Goal: Use online tool/utility: Utilize a website feature to perform a specific function

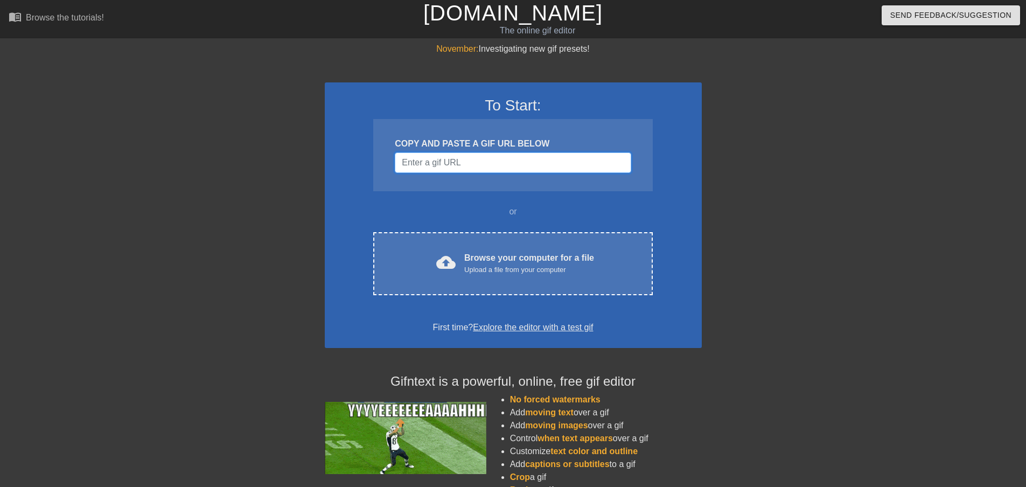
click at [479, 157] on input "Username" at bounding box center [513, 162] width 236 height 20
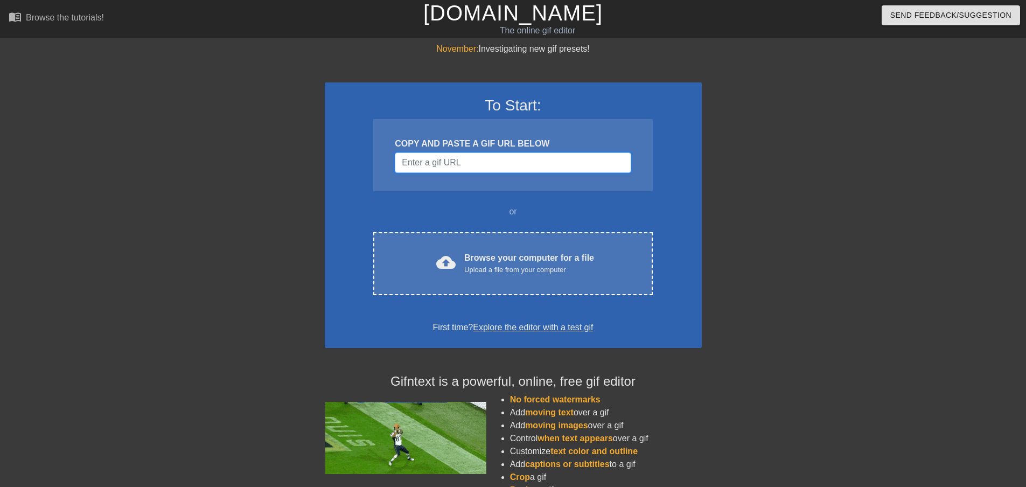
click at [480, 165] on input "Username" at bounding box center [513, 162] width 236 height 20
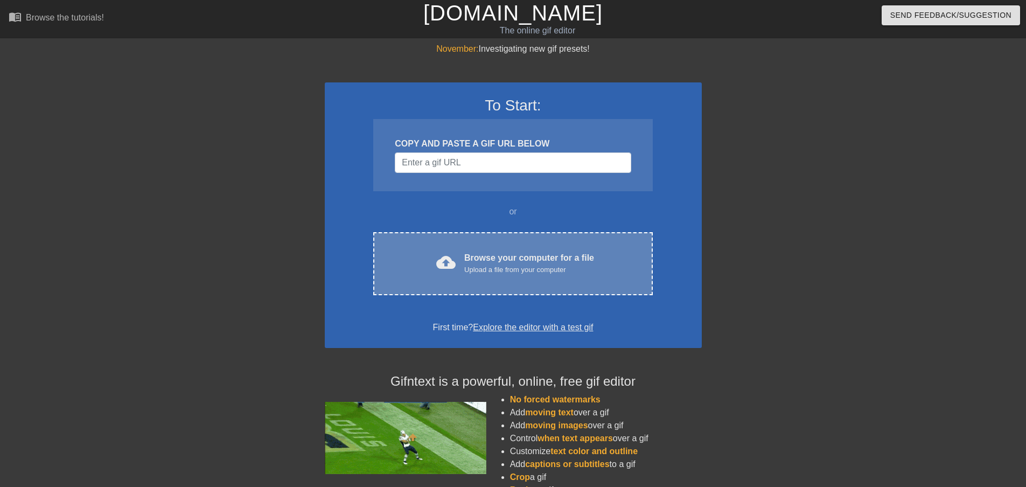
click at [512, 261] on div "Browse your computer for a file Upload a file from your computer" at bounding box center [529, 264] width 130 height 24
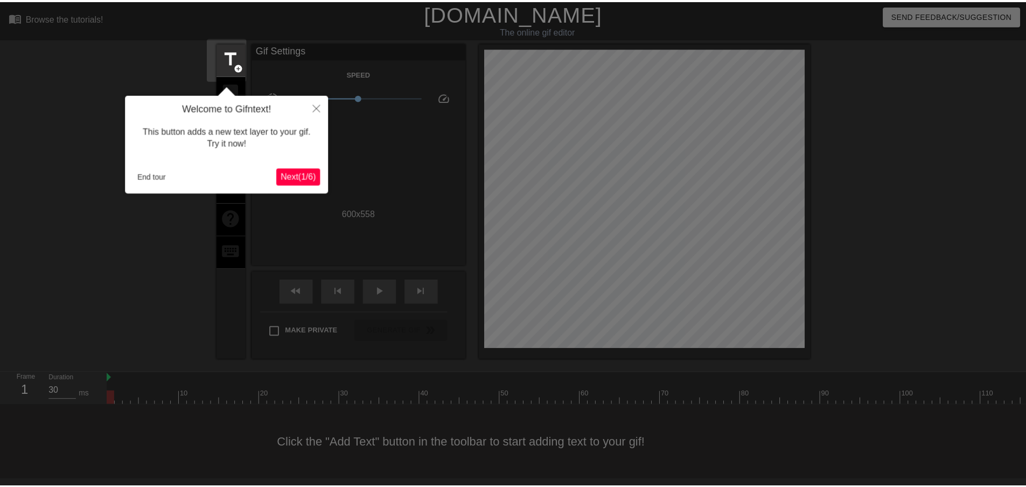
scroll to position [1, 0]
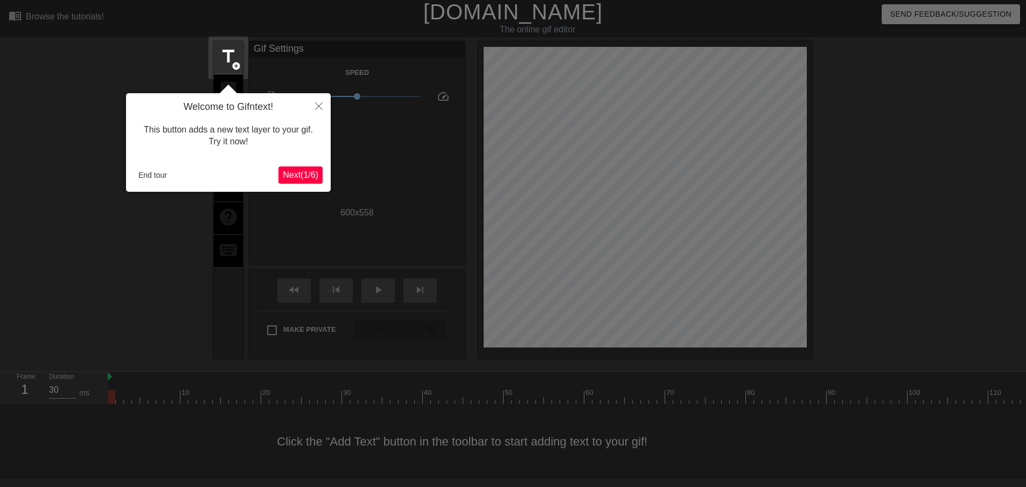
click at [300, 171] on span "Next ( 1 / 6 )" at bounding box center [301, 174] width 36 height 9
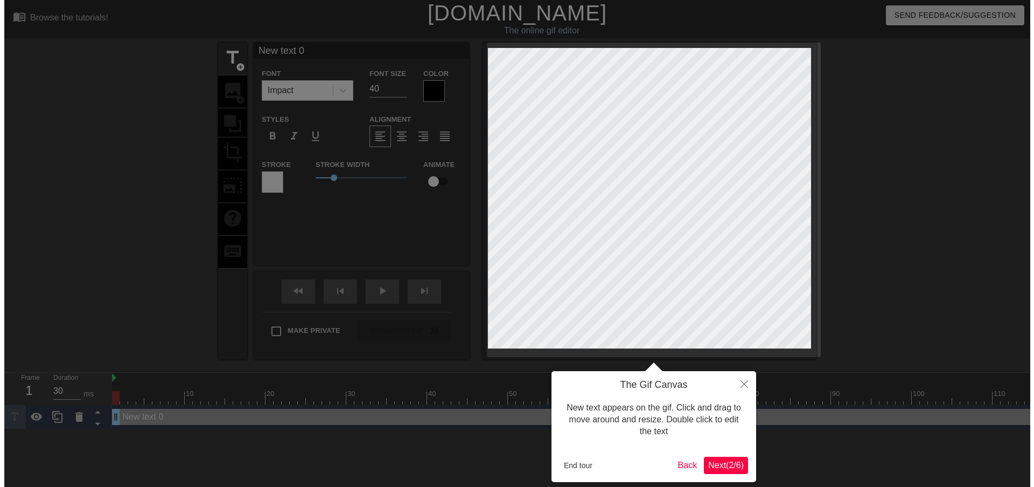
scroll to position [0, 0]
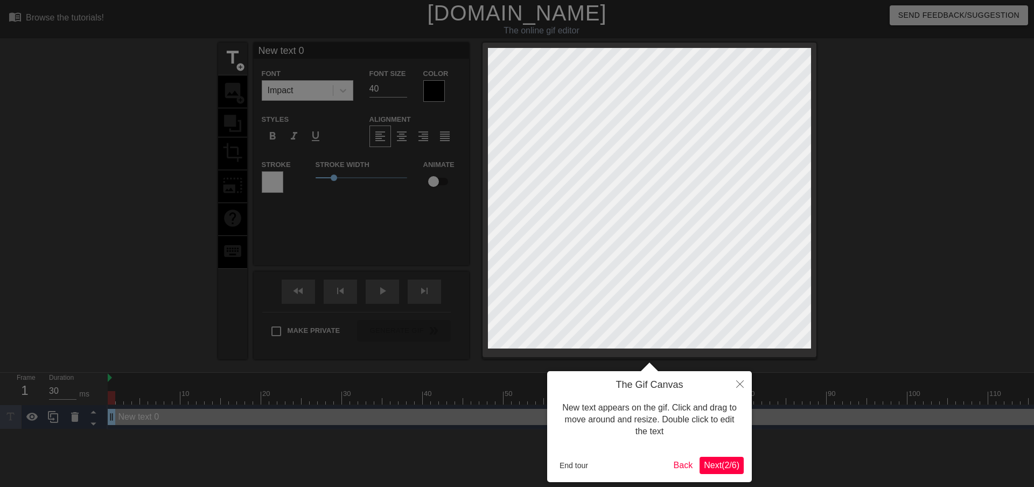
click at [713, 464] on span "Next ( 2 / 6 )" at bounding box center [722, 464] width 36 height 9
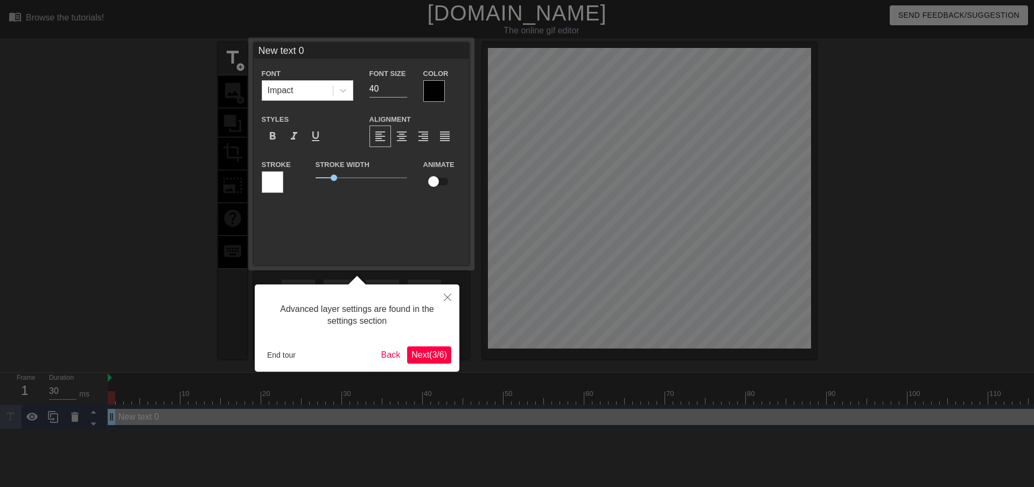
click at [434, 352] on span "Next ( 3 / 6 )" at bounding box center [429, 354] width 36 height 9
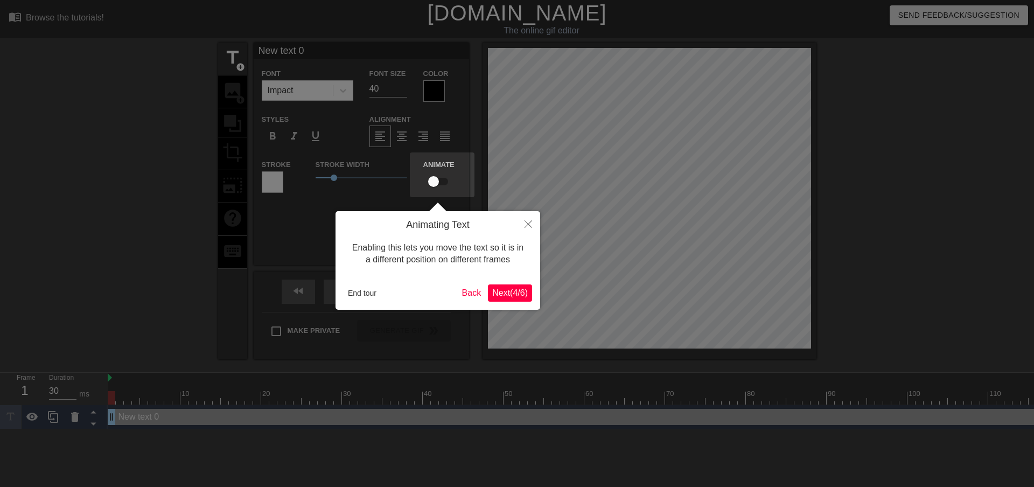
click at [515, 291] on span "Next ( 4 / 6 )" at bounding box center [510, 292] width 36 height 9
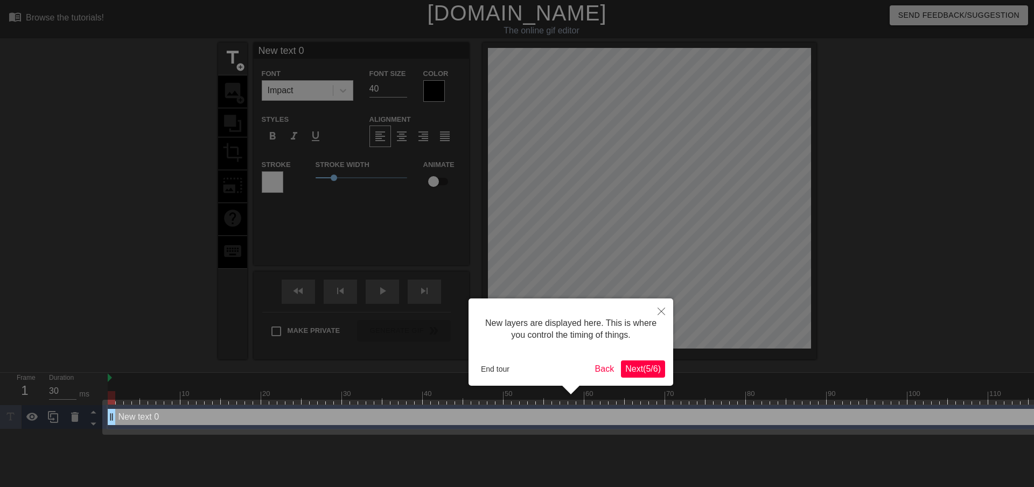
click at [642, 368] on span "Next ( 5 / 6 )" at bounding box center [643, 368] width 36 height 9
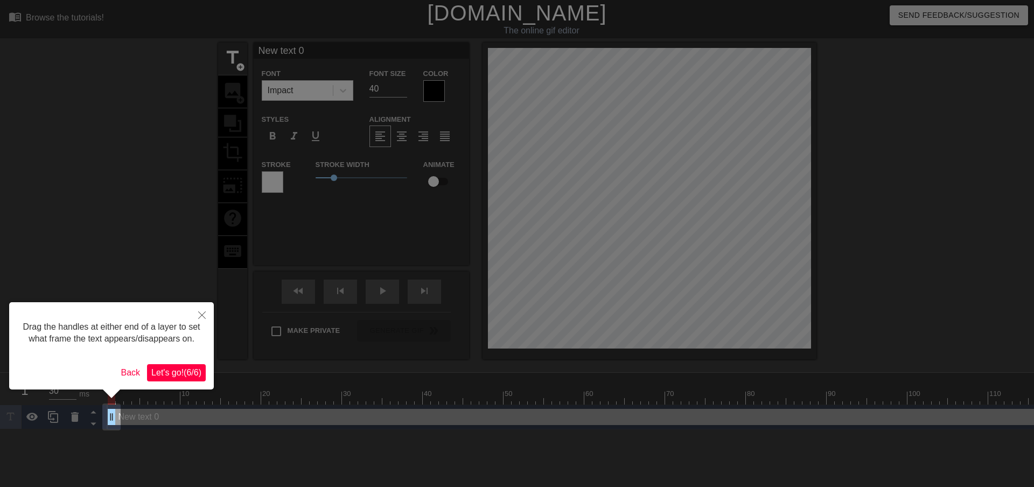
click at [170, 371] on span "Let's go! ( 6 / 6 )" at bounding box center [176, 372] width 50 height 9
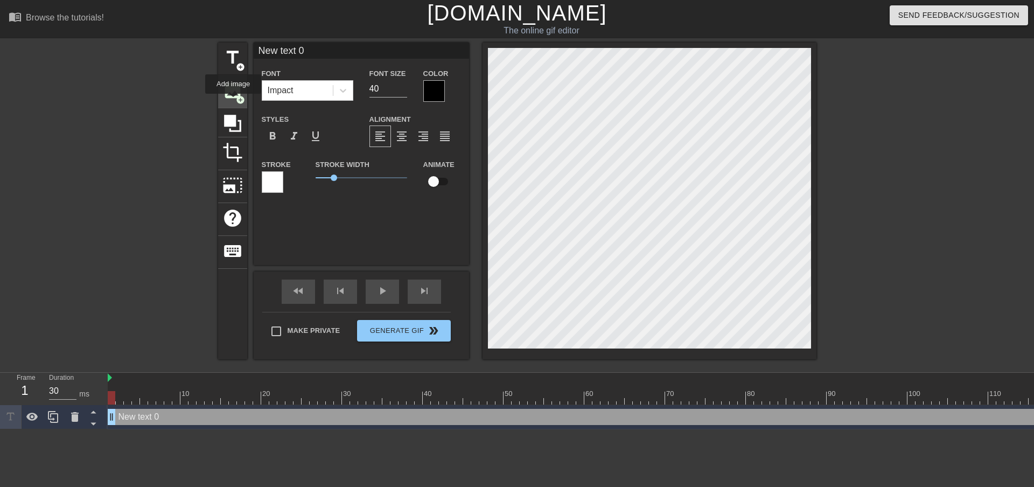
click at [233, 101] on div "image add_circle" at bounding box center [232, 91] width 29 height 33
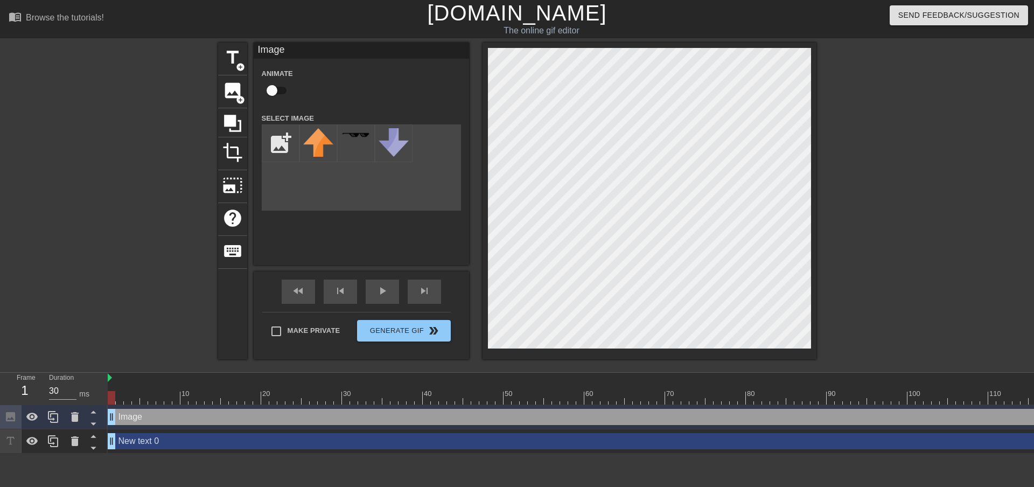
click at [373, 230] on div "Image Animate Select Image add_photo_alternate" at bounding box center [361, 154] width 215 height 222
click at [331, 151] on div "title add_circle image add_circle crop photo_size_select_large help keyboard Im…" at bounding box center [517, 201] width 598 height 317
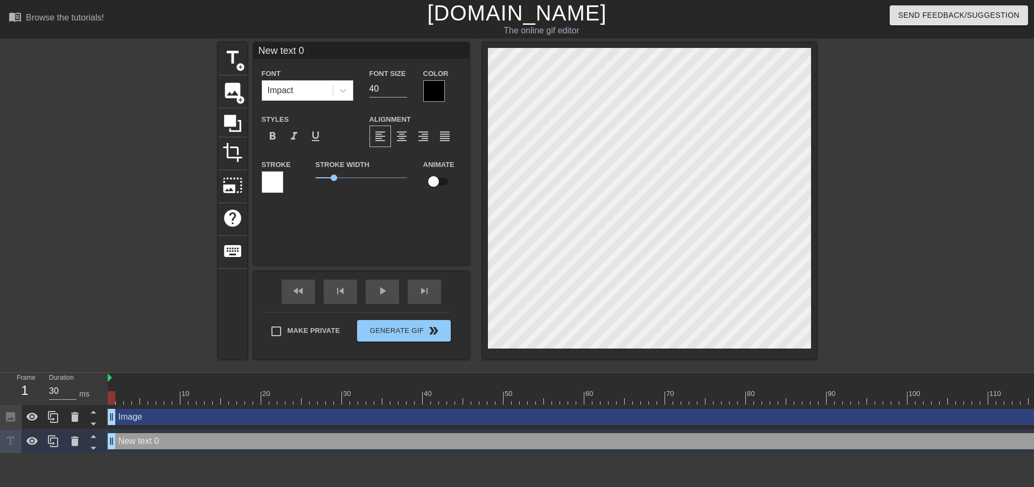
click at [187, 191] on div "title add_circle image add_circle crop photo_size_select_large help keyboard Ne…" at bounding box center [517, 204] width 1034 height 323
click at [231, 101] on div "image add_circle" at bounding box center [232, 91] width 29 height 33
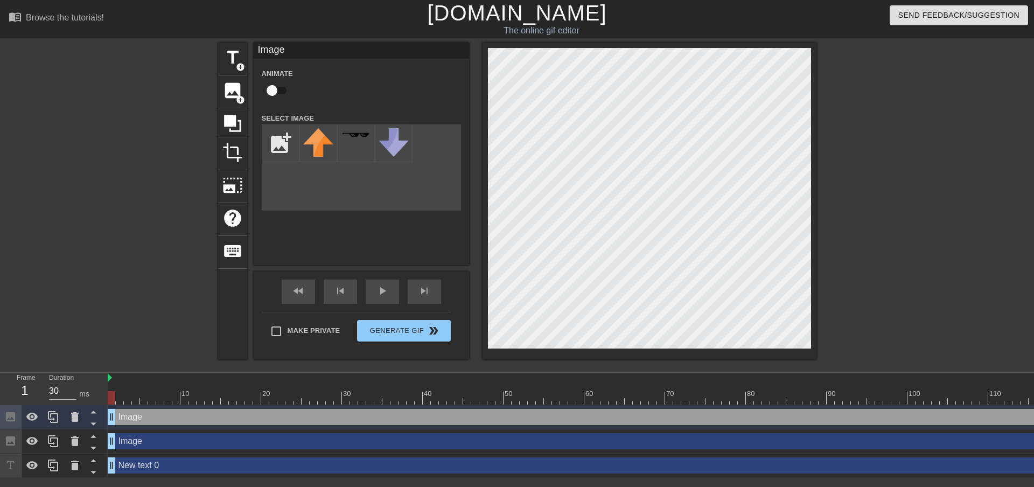
click at [406, 218] on div "title add_circle image add_circle crop photo_size_select_large help keyboard Im…" at bounding box center [517, 201] width 598 height 317
click at [283, 155] on input "file" at bounding box center [280, 143] width 37 height 37
type input "C:\fakepath\7c2vs9wu85c81.jpg"
click at [316, 144] on img at bounding box center [318, 141] width 30 height 27
click at [320, 149] on img at bounding box center [318, 141] width 30 height 27
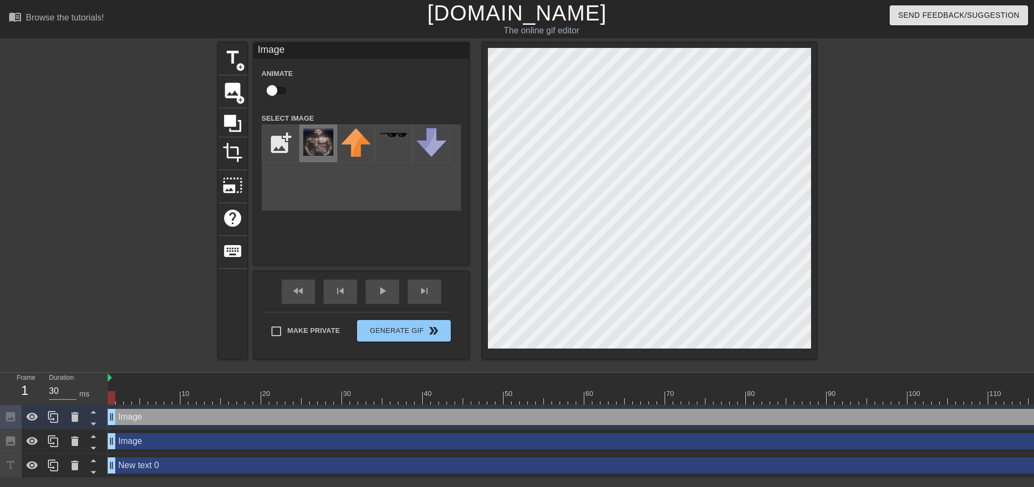
click at [320, 146] on img at bounding box center [318, 141] width 30 height 27
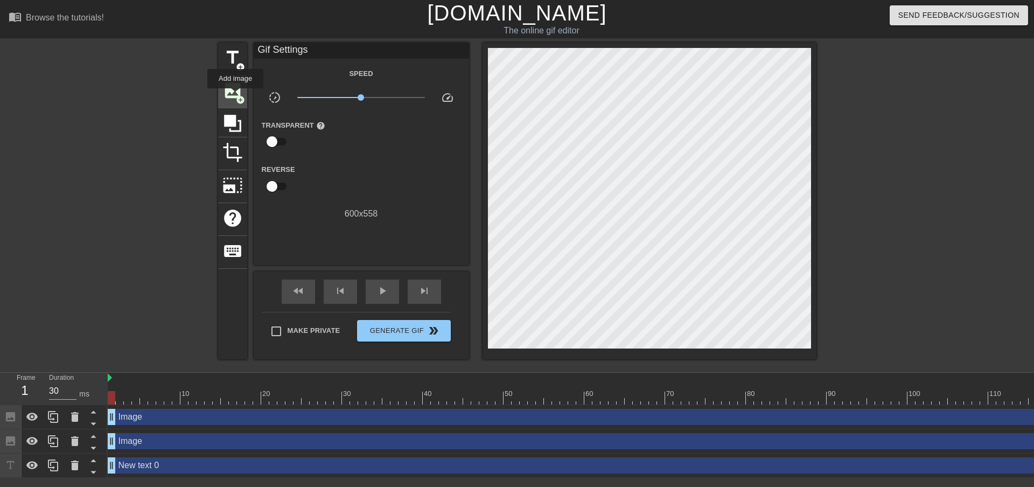
click at [237, 90] on span "image" at bounding box center [232, 90] width 20 height 20
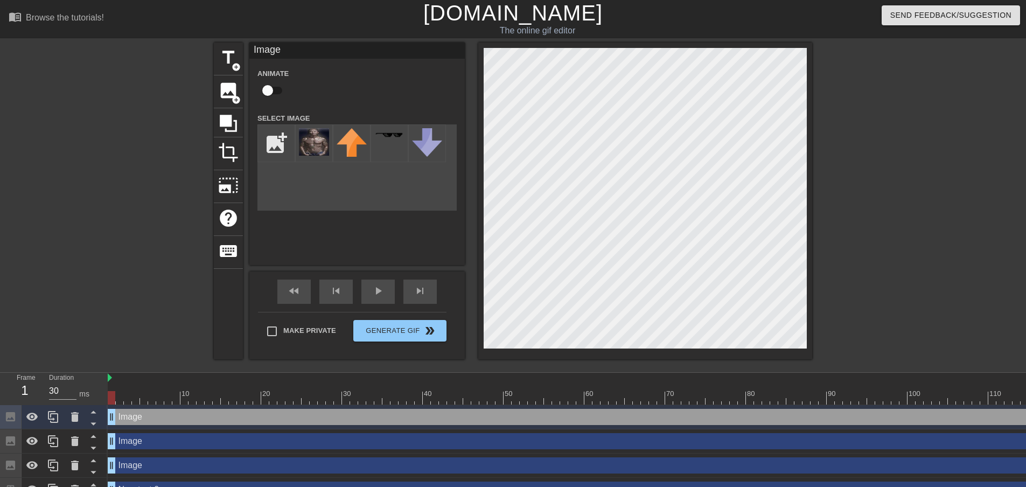
click at [171, 194] on div "title add_circle image add_circle crop photo_size_select_large help keyboard Im…" at bounding box center [513, 204] width 1026 height 323
click at [320, 141] on img at bounding box center [314, 141] width 30 height 27
click at [315, 142] on img at bounding box center [314, 141] width 30 height 27
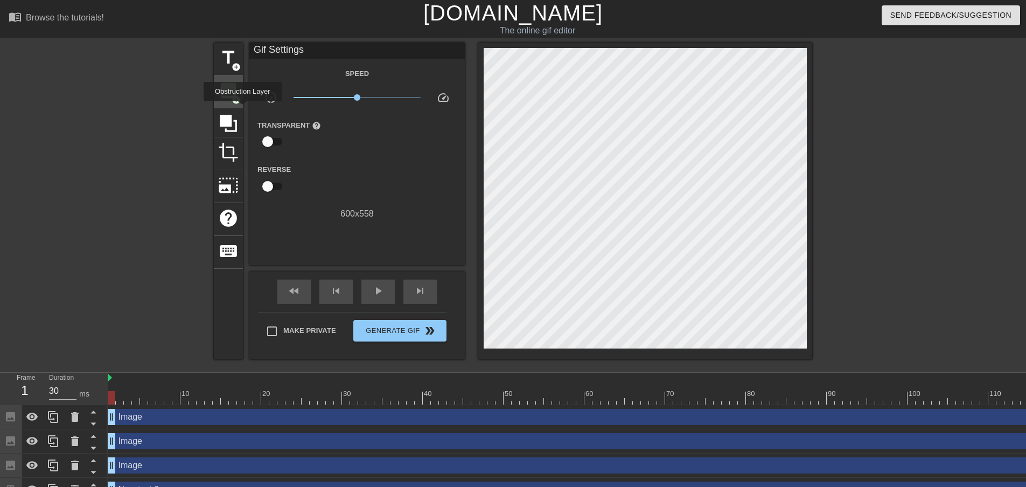
click at [236, 99] on span "add_circle" at bounding box center [236, 99] width 9 height 9
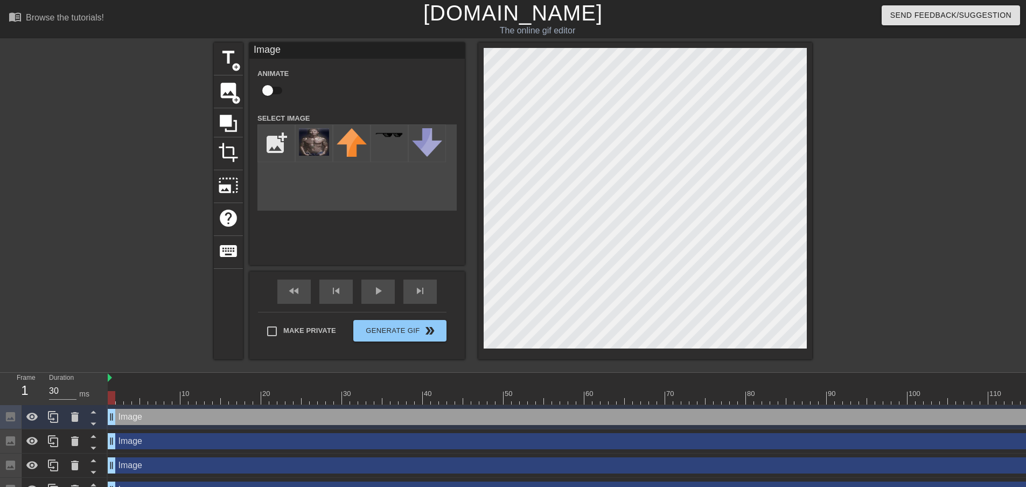
click at [302, 207] on div "title add_circle image add_circle crop photo_size_select_large help keyboard Im…" at bounding box center [513, 201] width 598 height 317
click at [82, 410] on div at bounding box center [75, 417] width 22 height 24
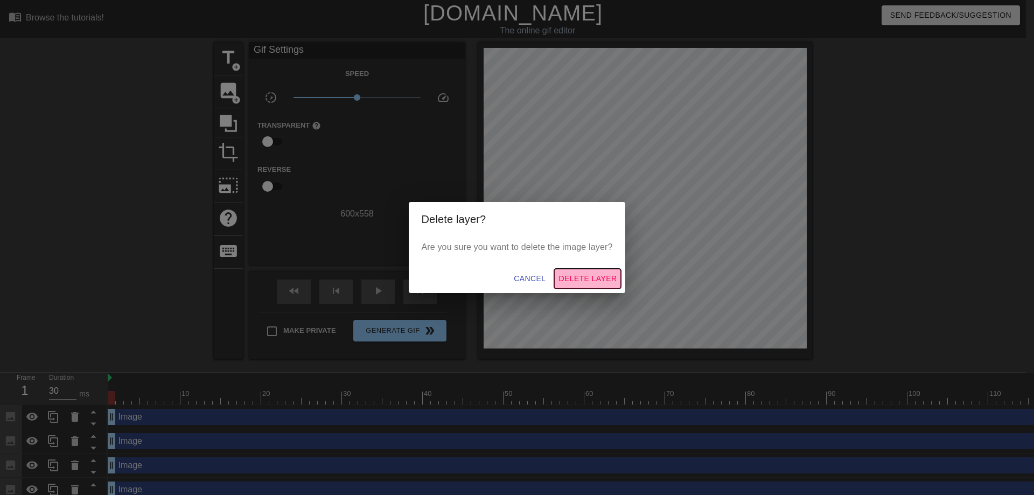
click at [567, 282] on span "Delete Layer" at bounding box center [588, 278] width 58 height 13
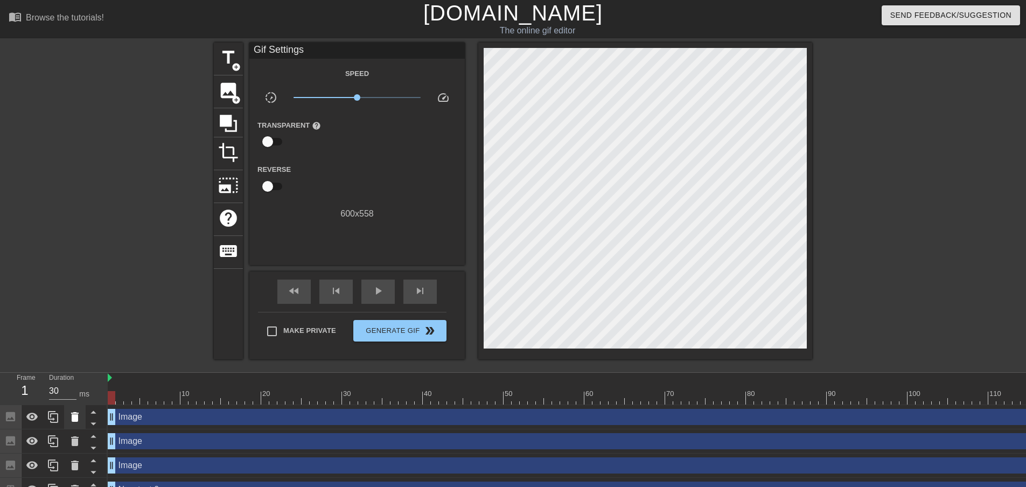
click at [79, 416] on icon at bounding box center [74, 416] width 13 height 13
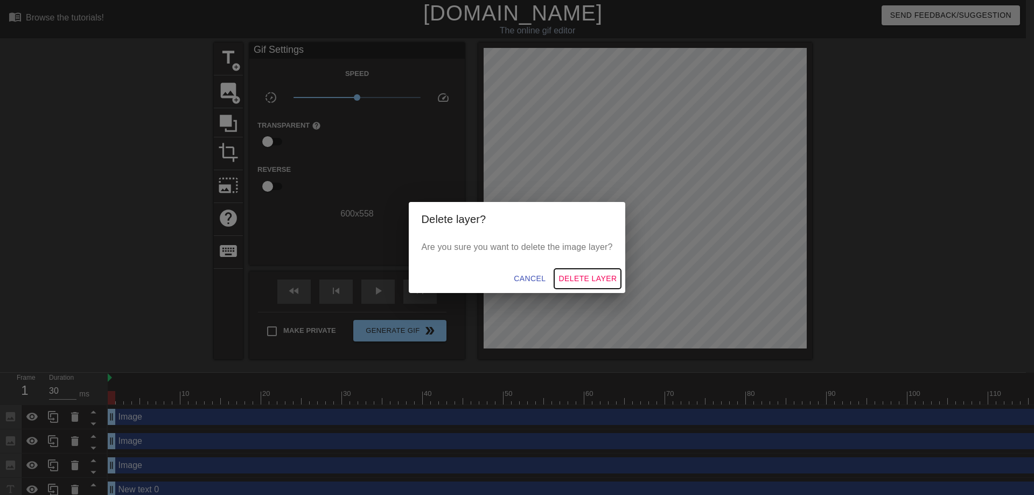
click at [592, 276] on span "Delete Layer" at bounding box center [588, 278] width 58 height 13
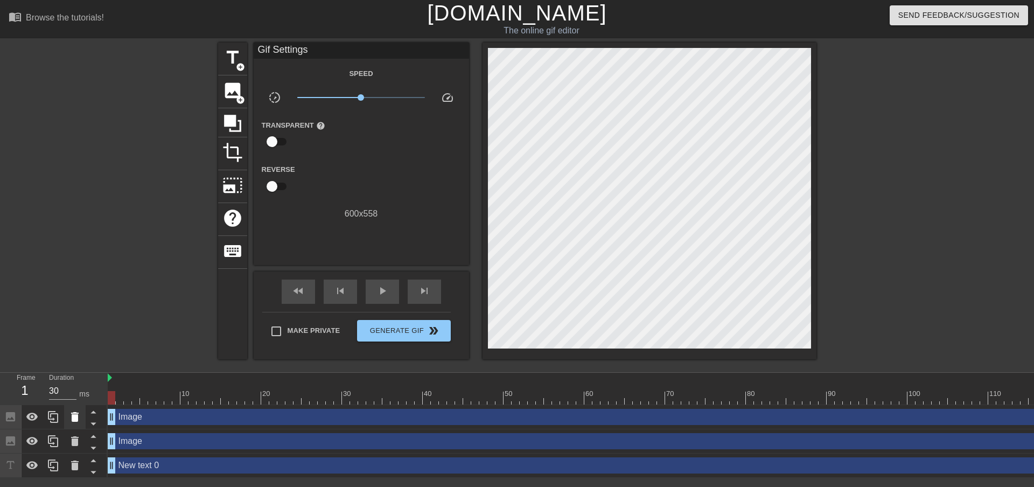
click at [75, 420] on icon at bounding box center [75, 417] width 8 height 10
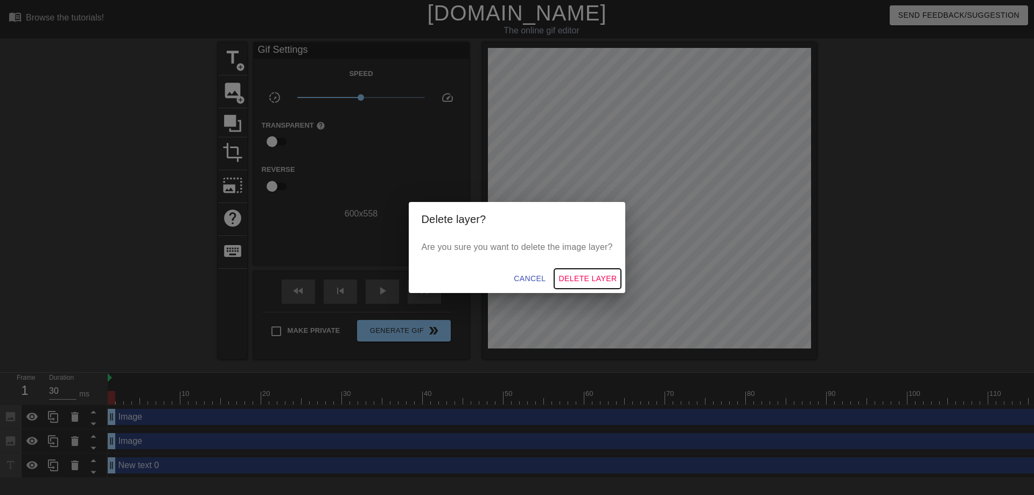
click at [575, 282] on span "Delete Layer" at bounding box center [588, 278] width 58 height 13
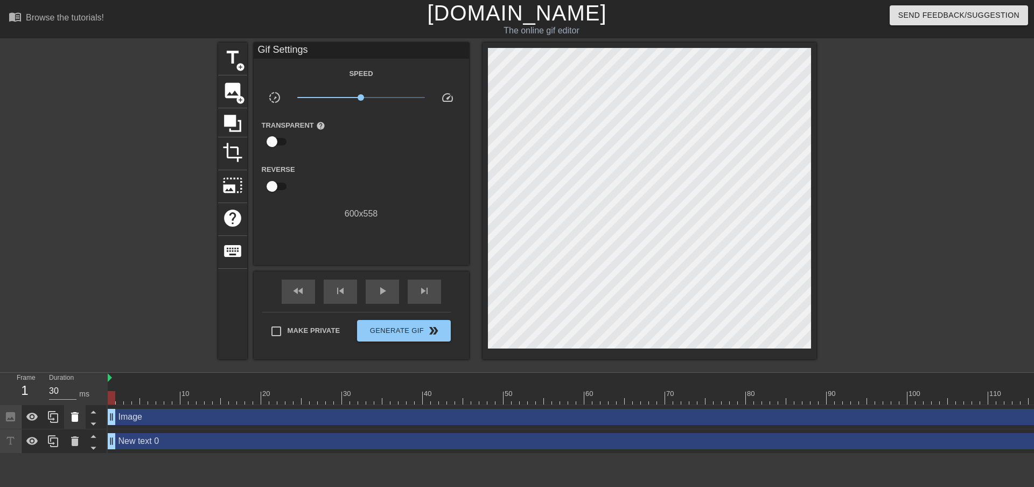
click at [72, 417] on icon at bounding box center [75, 417] width 8 height 10
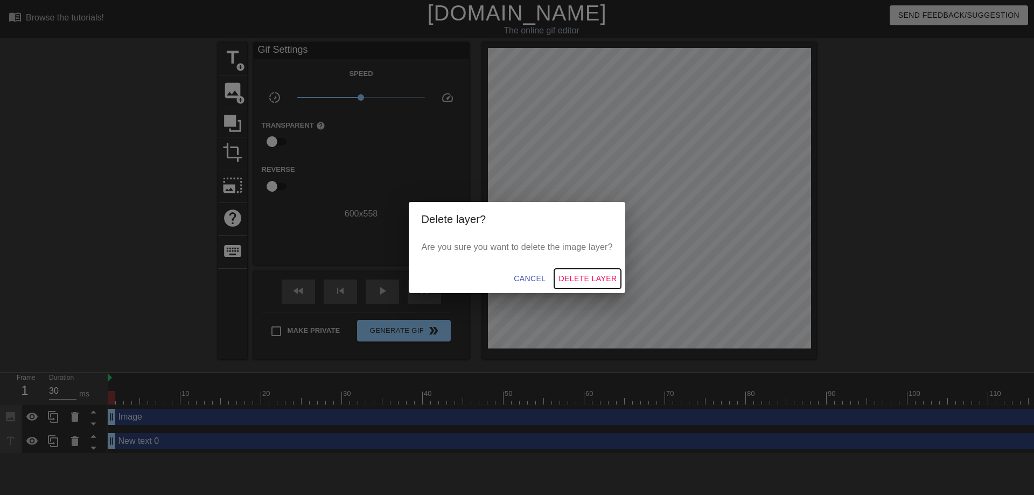
click at [574, 279] on span "Delete Layer" at bounding box center [588, 278] width 58 height 13
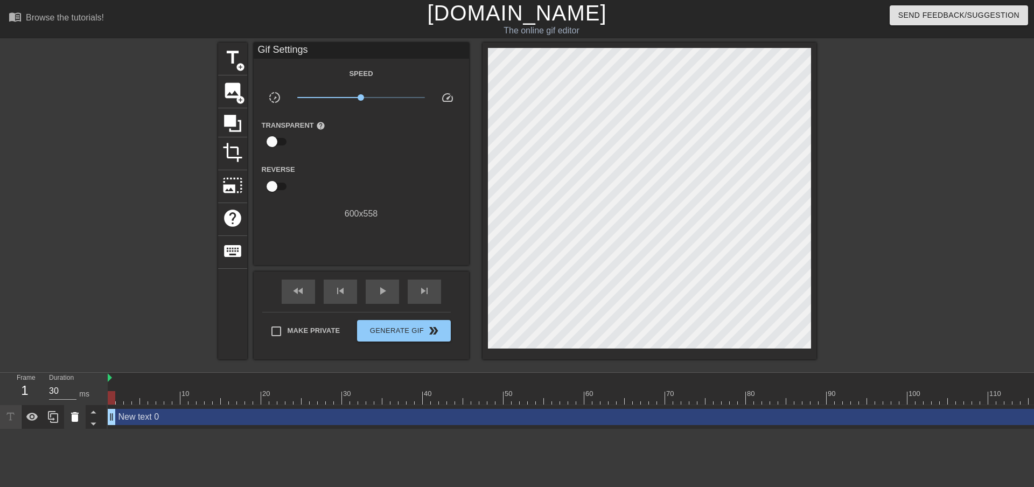
click at [69, 413] on icon at bounding box center [74, 416] width 13 height 13
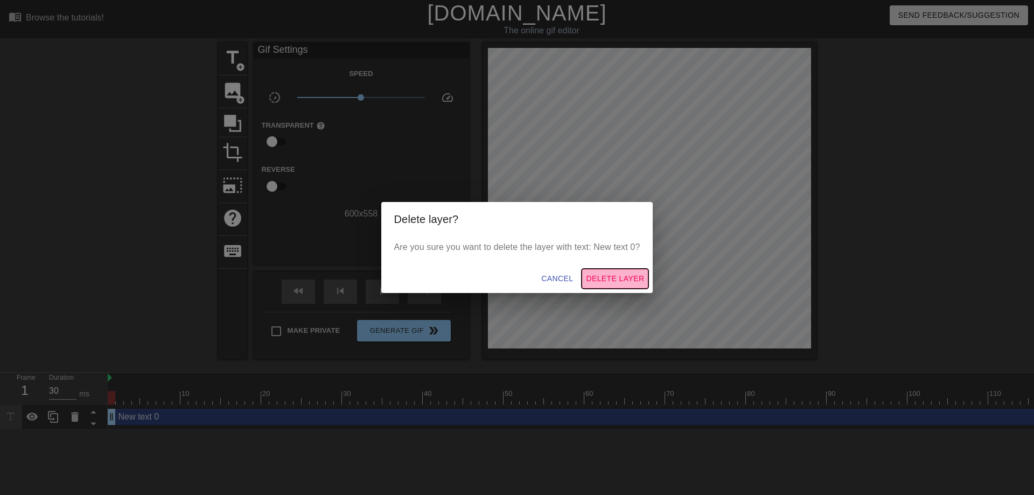
click at [591, 274] on span "Delete Layer" at bounding box center [615, 278] width 58 height 13
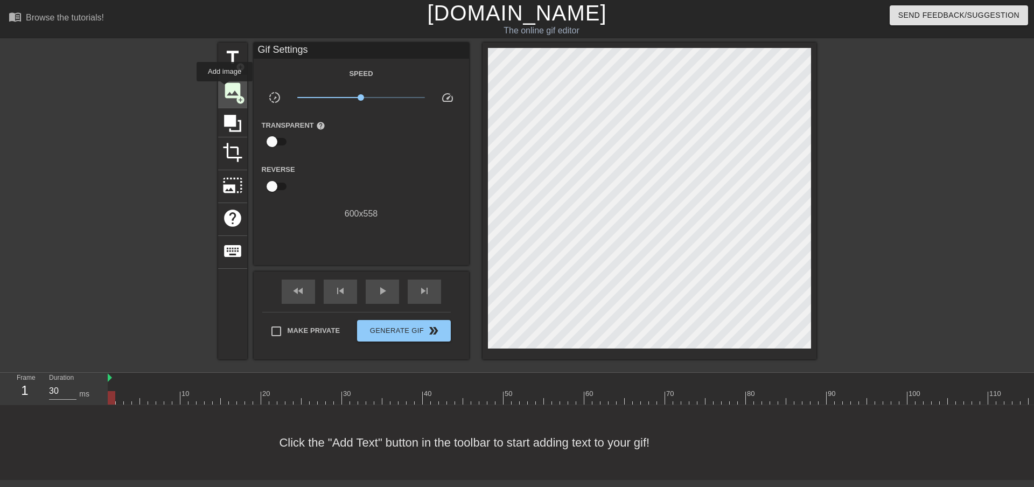
click at [225, 88] on span "image" at bounding box center [232, 90] width 20 height 20
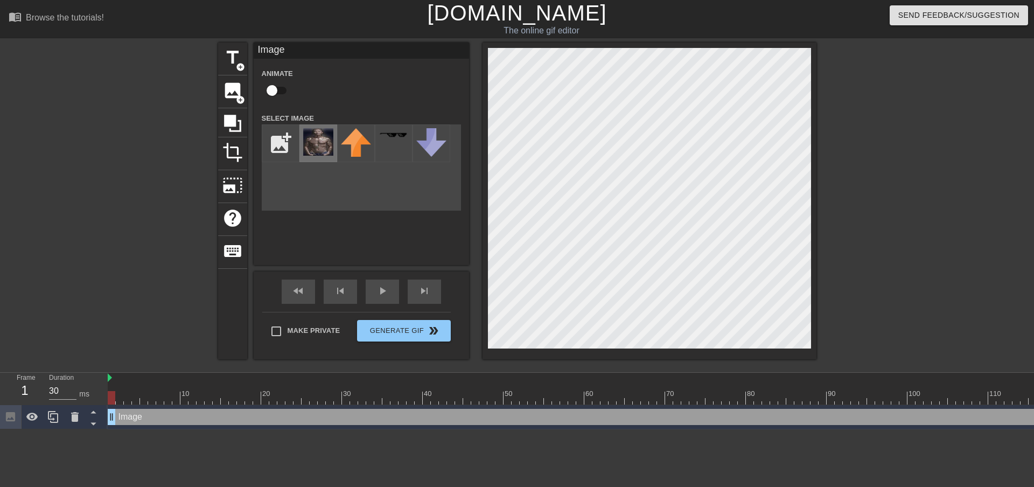
click at [308, 142] on img at bounding box center [318, 141] width 30 height 27
click at [308, 143] on img at bounding box center [318, 141] width 30 height 27
click at [383, 297] on div "play_arrow" at bounding box center [382, 292] width 33 height 24
type input "30"
click at [400, 334] on span "Generate Gif double_arrow" at bounding box center [403, 330] width 85 height 13
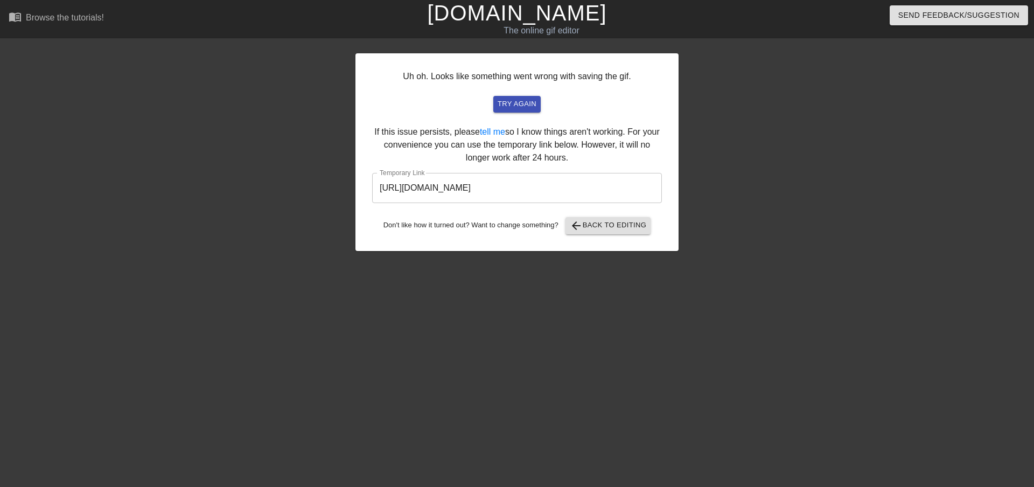
click at [550, 182] on input "[URL][DOMAIN_NAME]" at bounding box center [517, 188] width 290 height 30
